Goal: Task Accomplishment & Management: Complete application form

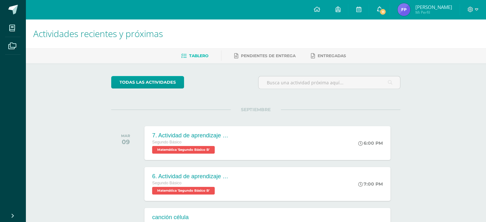
click at [389, 10] on link "11" at bounding box center [379, 9] width 20 height 19
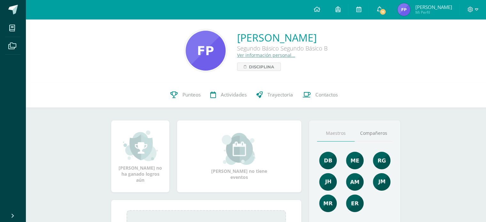
click at [382, 14] on link "11" at bounding box center [379, 9] width 20 height 19
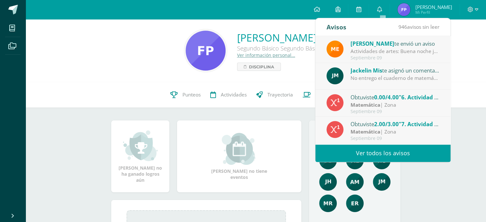
click at [403, 108] on div "Matemática | Zona" at bounding box center [394, 104] width 89 height 7
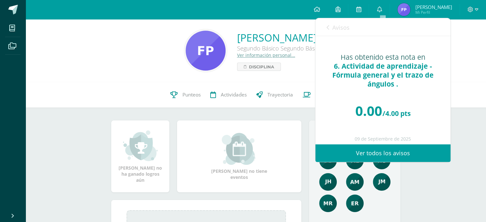
click at [329, 25] on link "Avisos" at bounding box center [337, 27] width 23 height 18
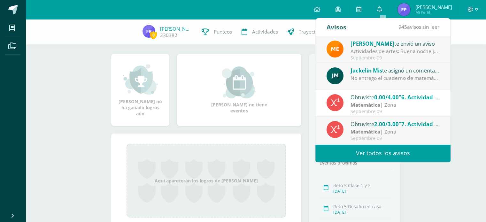
click at [375, 82] on div "[PERSON_NAME] Mis te asignó un comentario en '6. Actividad de aprendizaje - Fór…" at bounding box center [382, 76] width 135 height 27
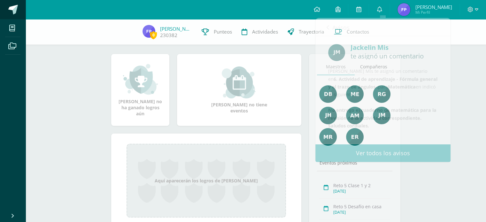
click at [12, 10] on span at bounding box center [13, 10] width 10 height 10
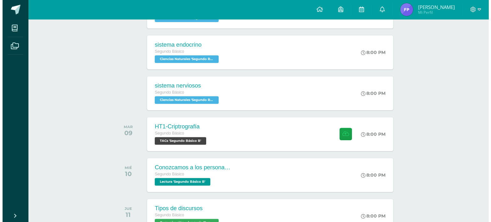
scroll to position [256, 0]
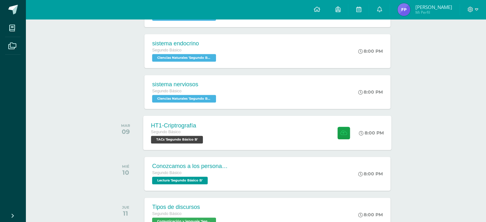
click at [199, 127] on div "HT1-Criptrografía" at bounding box center [178, 125] width 54 height 7
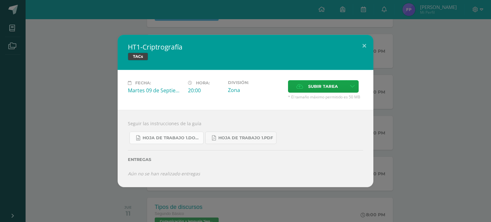
click at [190, 138] on span "Hoja de Trabajo 1.docx" at bounding box center [171, 137] width 58 height 5
click at [227, 137] on span "Hoja de Trabajo 1.pdf" at bounding box center [245, 137] width 55 height 5
click at [341, 87] on label "Subir tarea" at bounding box center [317, 86] width 58 height 12
click at [0, 0] on input "Subir tarea" at bounding box center [0, 0] width 0 height 0
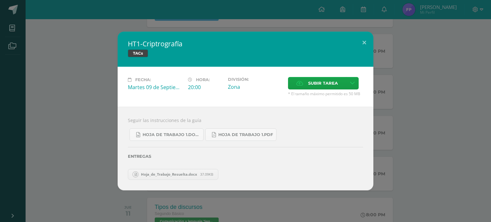
click at [189, 20] on div "HT1-Criptrografía TACs Fecha: Martes 09 de Septiembre Hora: 20:00 División: Zon…" at bounding box center [245, 111] width 491 height 222
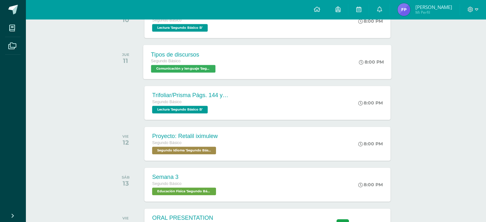
scroll to position [415, 0]
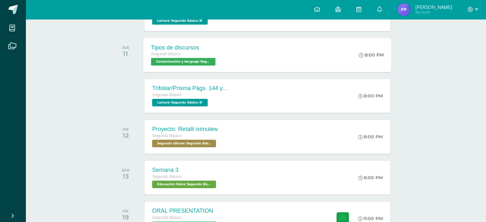
click at [202, 48] on div "Tipos de discursos" at bounding box center [184, 47] width 66 height 7
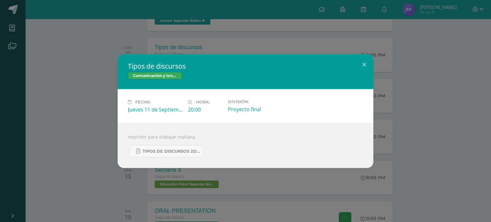
click at [67, 79] on div "Tipos de discursos Comunicación y lenguaje Fecha: Jueves 11 de Septiembre Hora:…" at bounding box center [246, 111] width 486 height 114
